Goal: Register for event/course

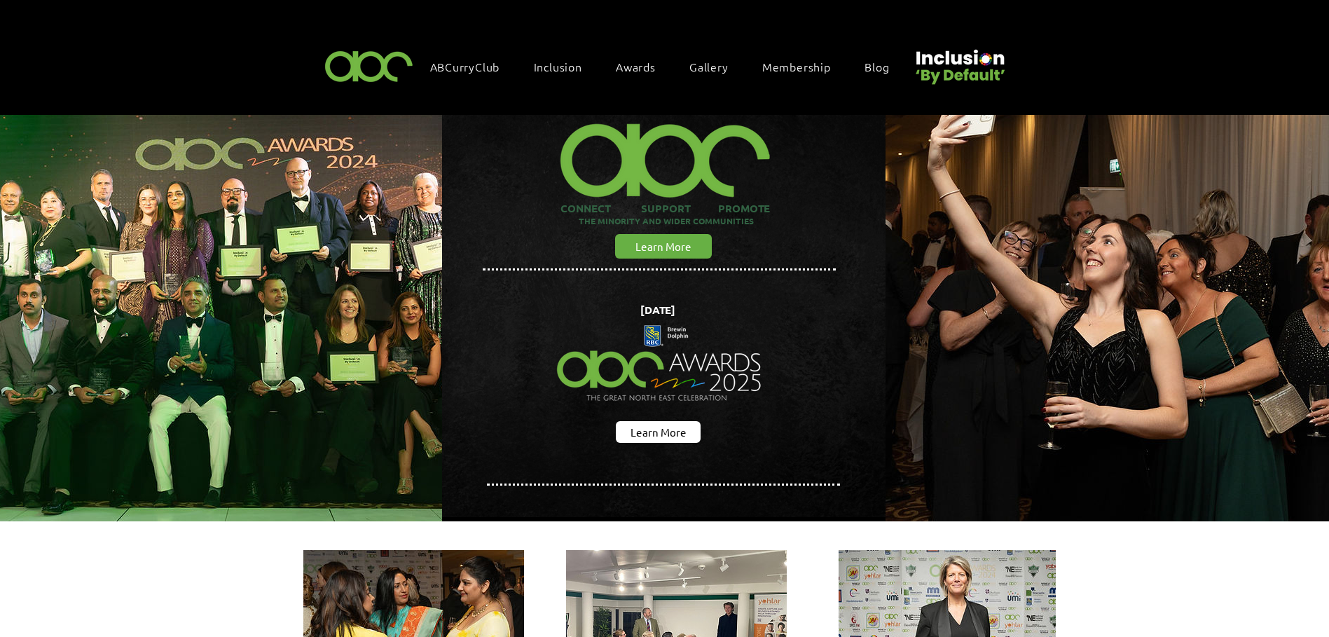
click at [645, 66] on span "Awards" at bounding box center [636, 66] width 40 height 15
click at [638, 66] on span "Awards" at bounding box center [636, 66] width 40 height 15
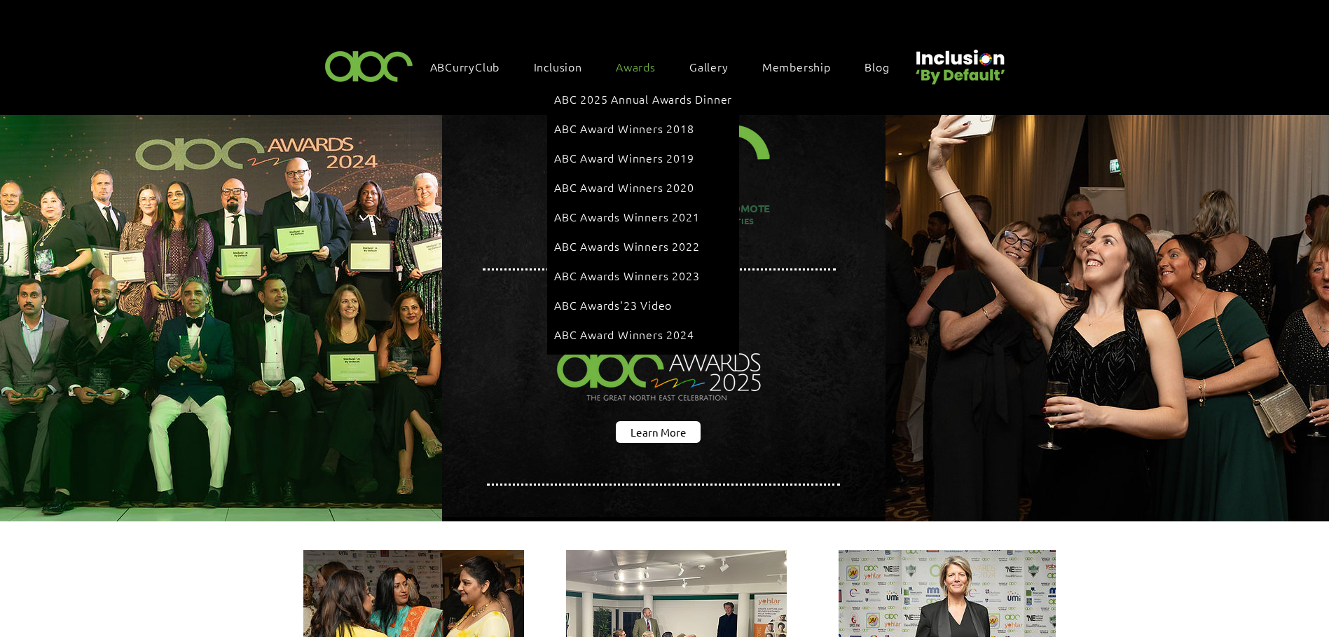
click at [629, 62] on span "Awards" at bounding box center [636, 66] width 40 height 15
click at [650, 95] on span "ABC 2025 Annual Awards Dinner" at bounding box center [643, 98] width 178 height 15
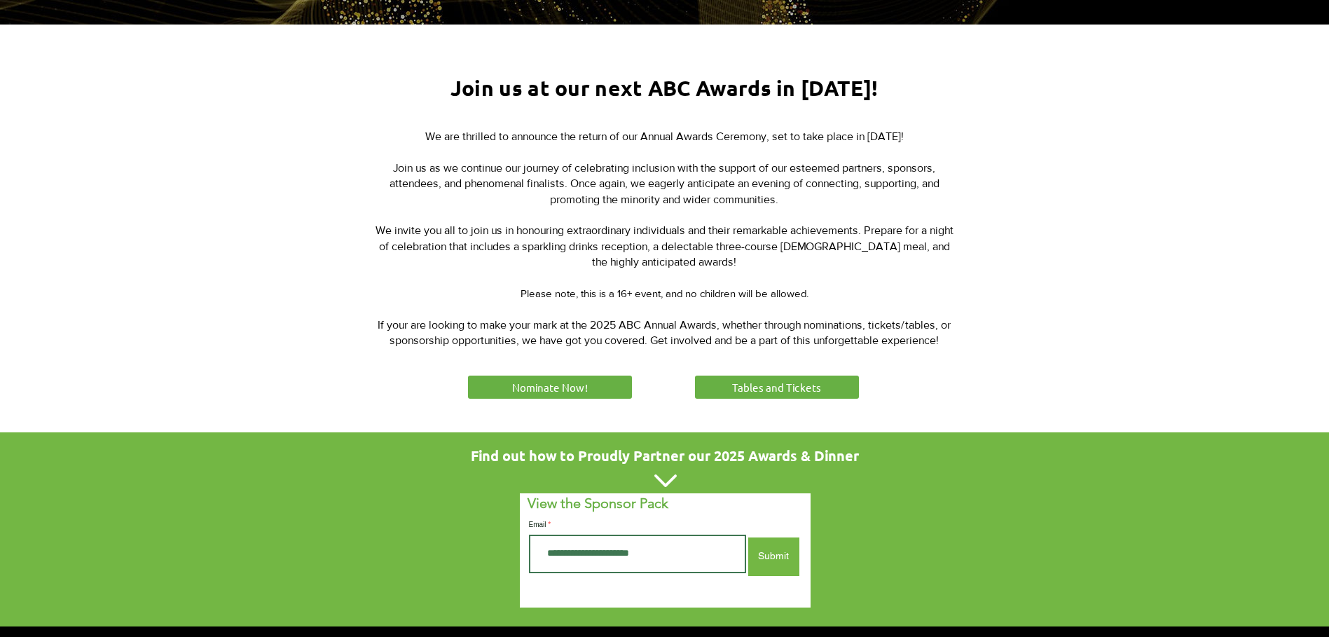
scroll to position [561, 0]
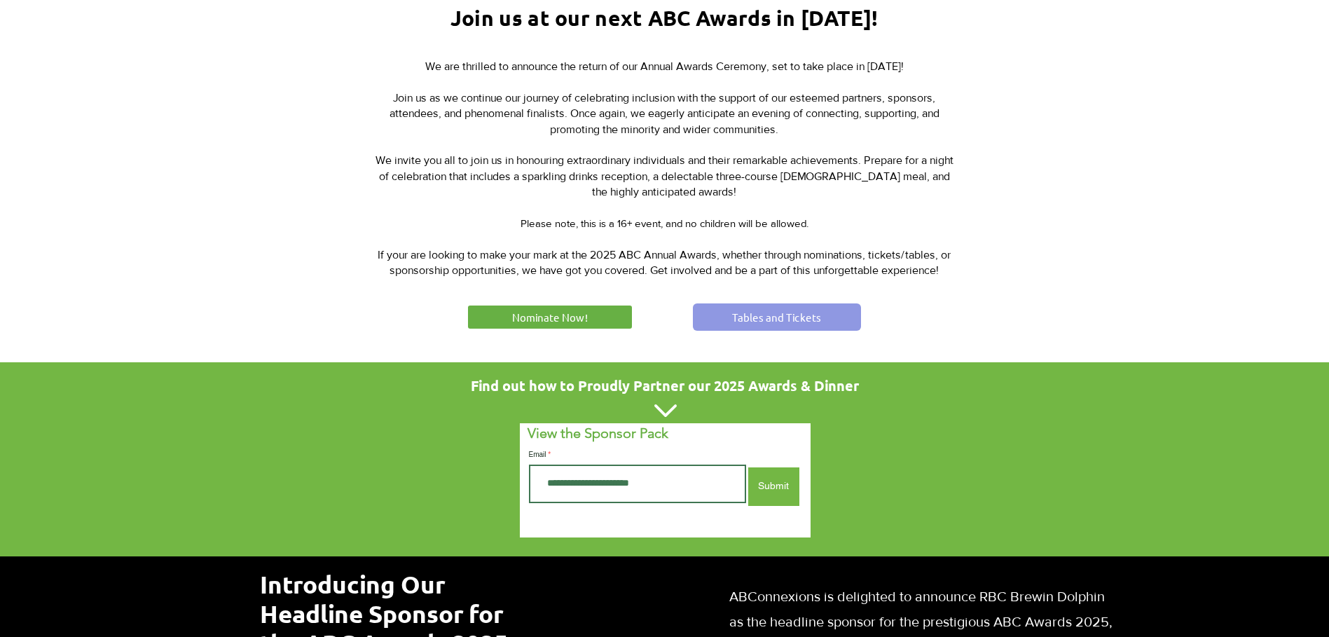
click at [774, 313] on span "Tables and Tickets" at bounding box center [776, 317] width 89 height 15
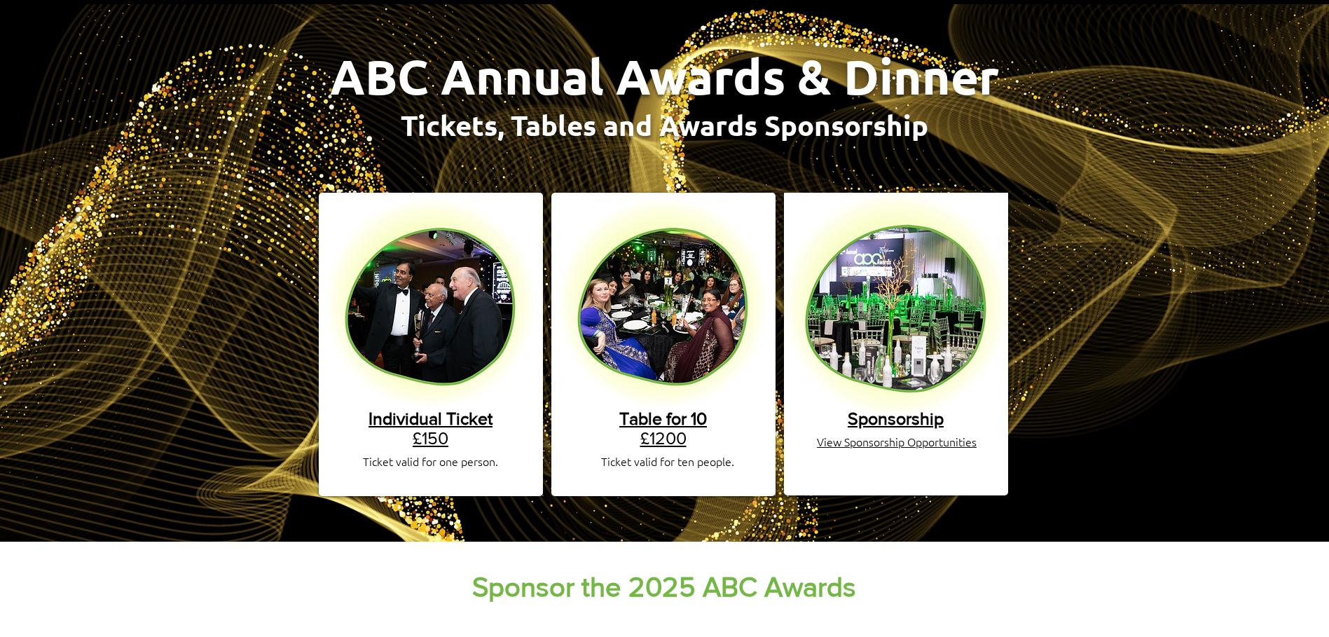
scroll to position [140, 0]
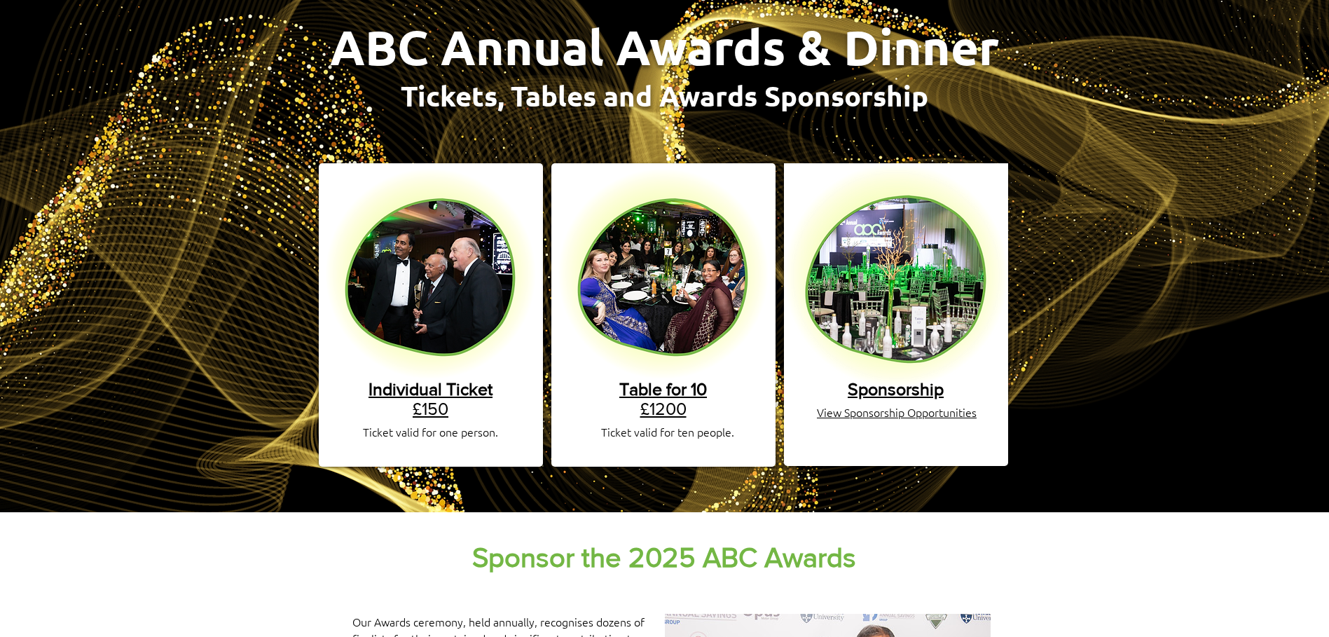
click at [674, 401] on link "Table for 10 £1200" at bounding box center [663, 398] width 88 height 39
